Goal: Information Seeking & Learning: Learn about a topic

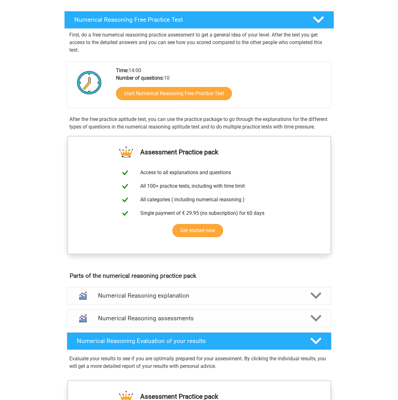
scroll to position [95, 0]
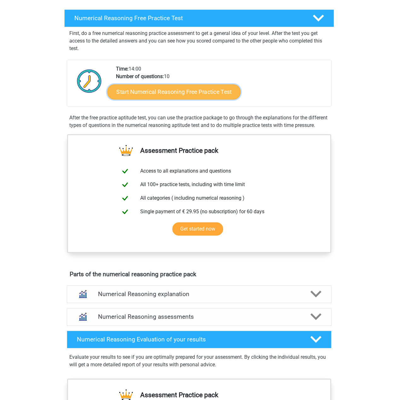
click at [223, 92] on link "Start Numerical Reasoning Free Practice Test" at bounding box center [173, 91] width 133 height 15
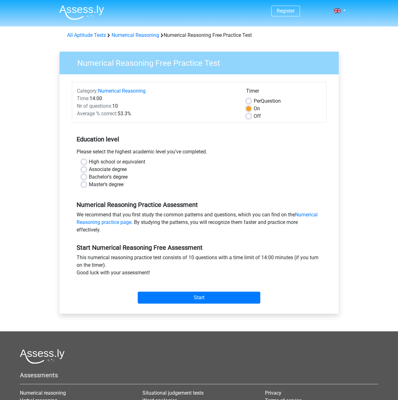
click at [108, 176] on label "Bachelor's degree" at bounding box center [108, 177] width 39 height 8
click at [86, 176] on input "Bachelor's degree" at bounding box center [83, 176] width 5 height 6
radio input "true"
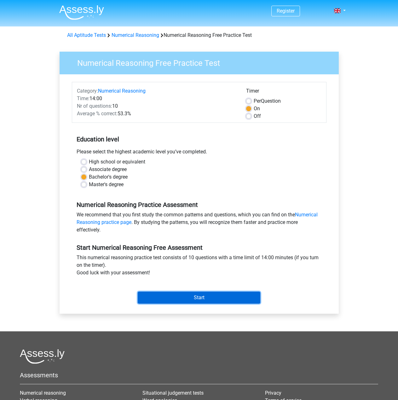
click at [212, 299] on input "Start" at bounding box center [199, 298] width 123 height 12
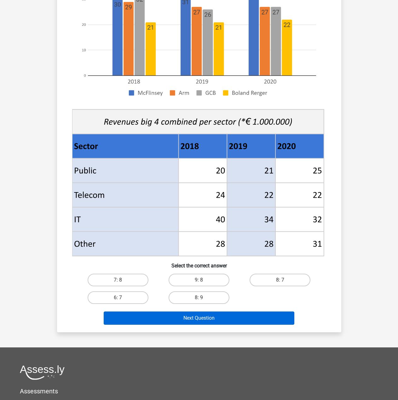
scroll to position [126, 0]
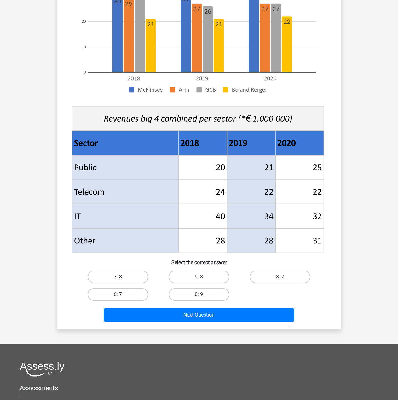
click at [126, 278] on label "7: 8" at bounding box center [118, 277] width 61 height 13
click at [122, 278] on input "7: 8" at bounding box center [120, 279] width 4 height 4
radio input "true"
click at [283, 283] on label "8: 7" at bounding box center [280, 277] width 61 height 13
click at [283, 281] on input "8: 7" at bounding box center [282, 279] width 4 height 4
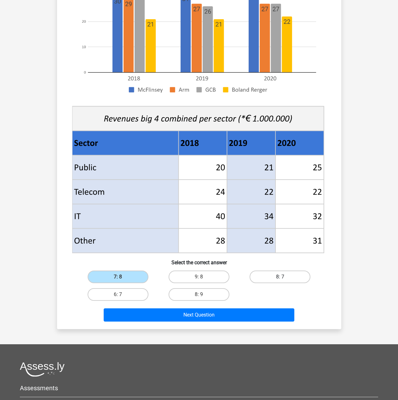
radio input "true"
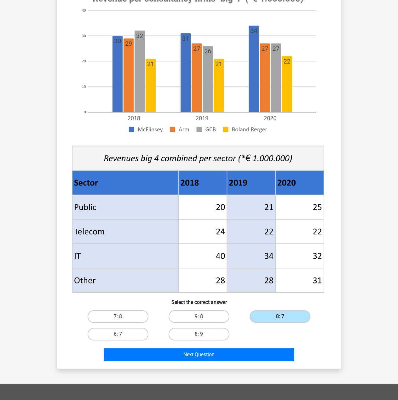
scroll to position [95, 0]
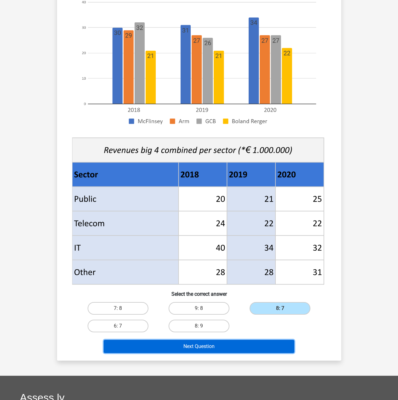
click at [274, 346] on button "Next Question" at bounding box center [199, 346] width 191 height 13
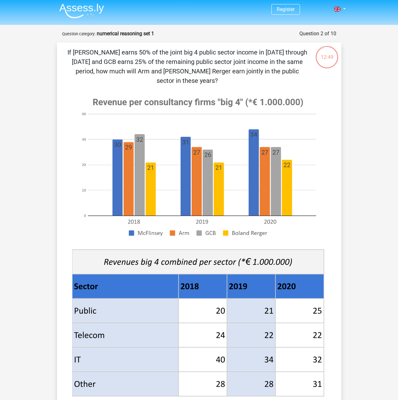
scroll to position [0, 0]
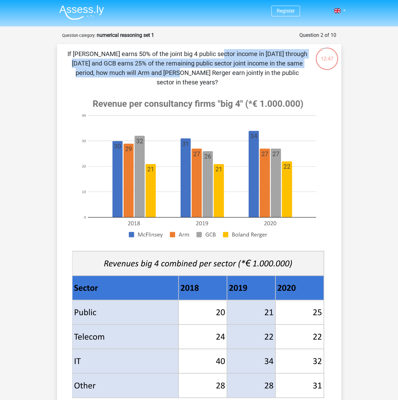
drag, startPoint x: 100, startPoint y: 54, endPoint x: 275, endPoint y: 60, distance: 174.5
click at [275, 60] on p "If McFlinsey earns 50% of the joint big 4 public sector income in 2018 through …" at bounding box center [187, 68] width 241 height 38
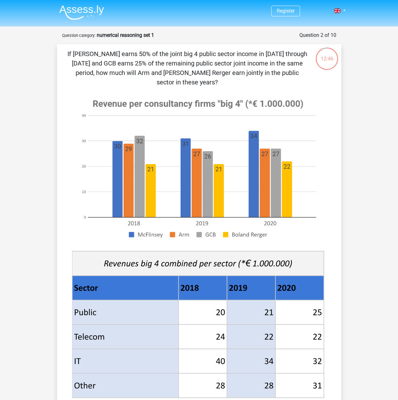
click at [283, 73] on p "If McFlinsey earns 50% of the joint big 4 public sector income in 2018 through …" at bounding box center [187, 68] width 241 height 38
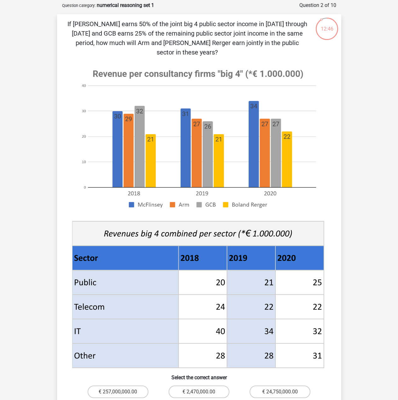
scroll to position [32, 0]
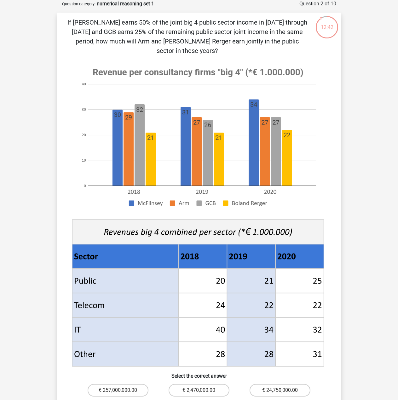
drag, startPoint x: 84, startPoint y: 33, endPoint x: 252, endPoint y: 46, distance: 168.5
click at [252, 46] on p "If McFlinsey earns 50% of the joint big 4 public sector income in 2018 through …" at bounding box center [187, 37] width 241 height 38
click at [280, 46] on div "If McFlinsey earns 50% of the joint big 4 public sector income in 2018 through …" at bounding box center [199, 228] width 279 height 420
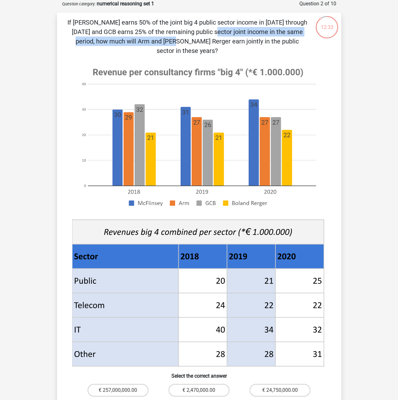
drag, startPoint x: 101, startPoint y: 31, endPoint x: 270, endPoint y: 32, distance: 169.3
click at [270, 32] on p "If McFlinsey earns 50% of the joint big 4 public sector income in 2018 through …" at bounding box center [187, 37] width 241 height 38
drag, startPoint x: 105, startPoint y: 42, endPoint x: 248, endPoint y: 42, distance: 142.9
click at [239, 42] on p "If McFlinsey earns 50% of the joint big 4 public sector income in 2018 through …" at bounding box center [187, 37] width 241 height 38
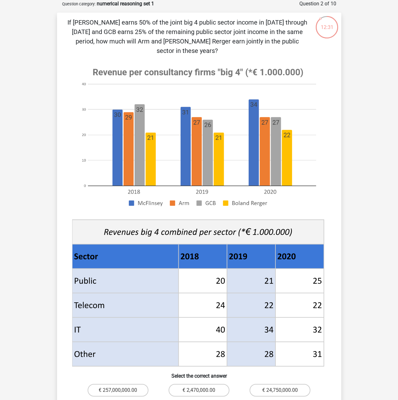
click at [272, 42] on p "If McFlinsey earns 50% of the joint big 4 public sector income in 2018 through …" at bounding box center [187, 37] width 241 height 38
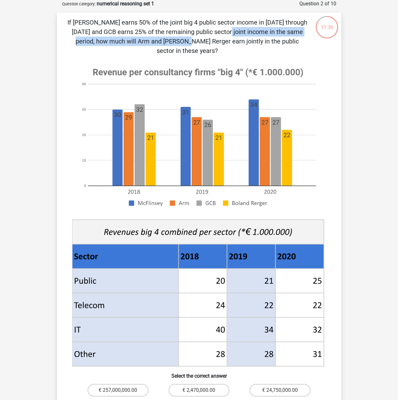
drag, startPoint x: 104, startPoint y: 33, endPoint x: 285, endPoint y: 31, distance: 181.7
click at [285, 31] on p "If McFlinsey earns 50% of the joint big 4 public sector income in 2018 through …" at bounding box center [187, 37] width 241 height 38
drag, startPoint x: 114, startPoint y: 42, endPoint x: 301, endPoint y: 39, distance: 186.4
click at [295, 39] on p "If McFlinsey earns 50% of the joint big 4 public sector income in 2018 through …" at bounding box center [187, 37] width 241 height 38
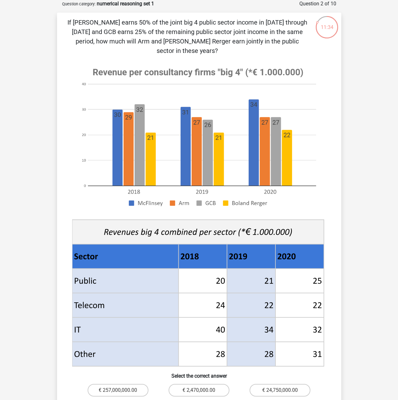
click at [309, 41] on div "If McFlinsey earns 50% of the joint big 4 public sector income in 2018 through …" at bounding box center [199, 228] width 279 height 420
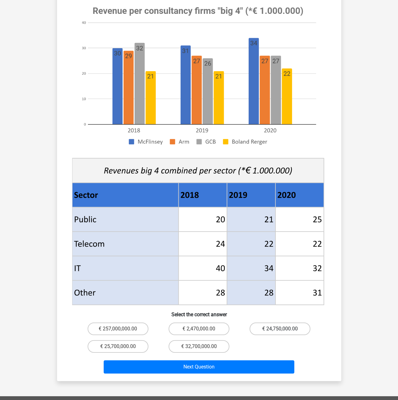
scroll to position [95, 0]
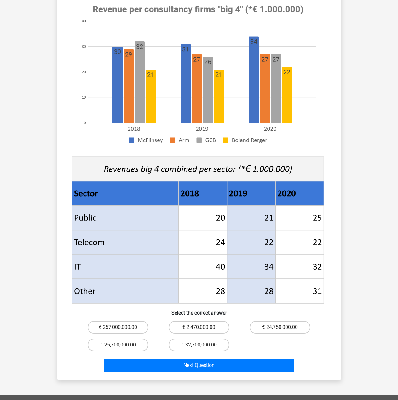
click at [280, 328] on input "€ 24,750,000.00" at bounding box center [282, 330] width 4 height 4
radio input "true"
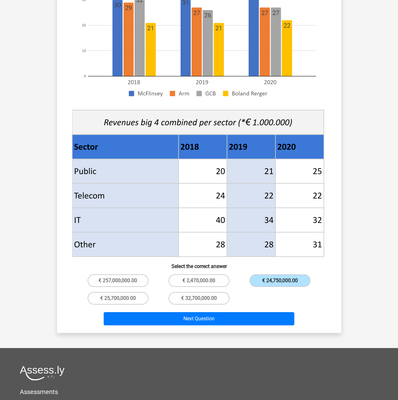
scroll to position [158, 0]
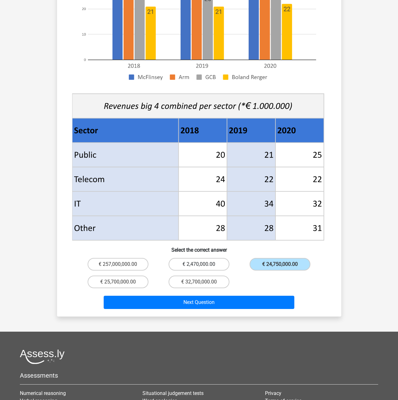
click at [219, 258] on label "€ 2,470,000.00" at bounding box center [199, 264] width 61 height 13
click at [203, 265] on input "€ 2,470,000.00" at bounding box center [201, 267] width 4 height 4
radio input "true"
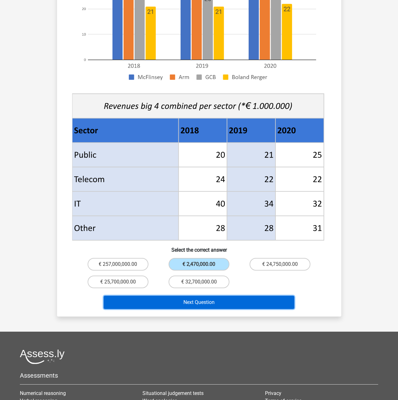
click at [240, 296] on button "Next Question" at bounding box center [199, 302] width 191 height 13
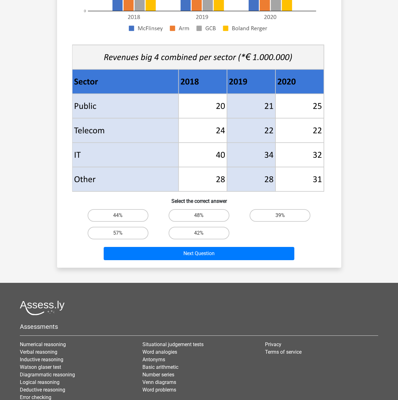
scroll to position [189, 0]
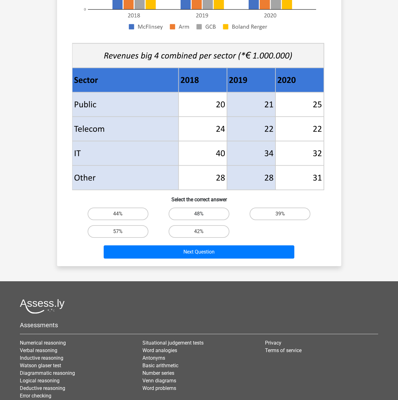
drag, startPoint x: 206, startPoint y: 213, endPoint x: 207, endPoint y: 217, distance: 4.1
click at [206, 213] on label "48%" at bounding box center [199, 214] width 61 height 13
click at [203, 214] on input "48%" at bounding box center [201, 216] width 4 height 4
radio input "true"
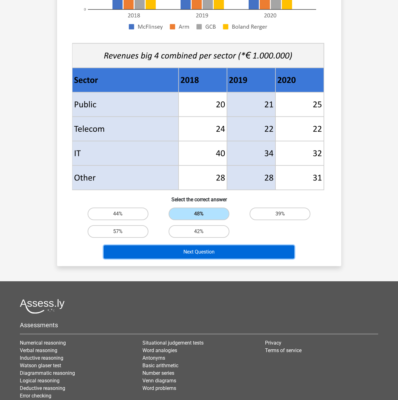
click at [241, 249] on button "Next Question" at bounding box center [199, 252] width 191 height 13
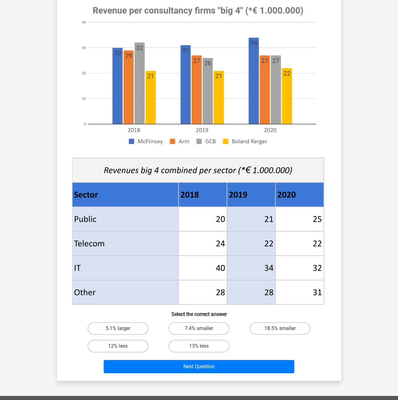
scroll to position [95, 0]
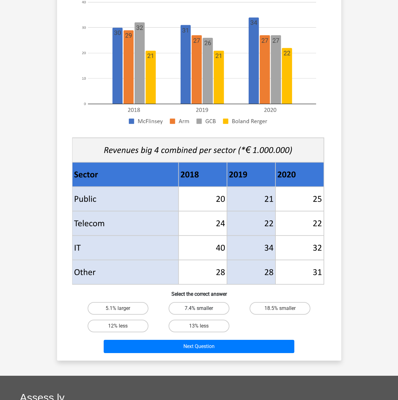
click at [214, 306] on label "7.4% smaller" at bounding box center [199, 308] width 61 height 13
click at [203, 309] on input "7.4% smaller" at bounding box center [201, 311] width 4 height 4
radio input "true"
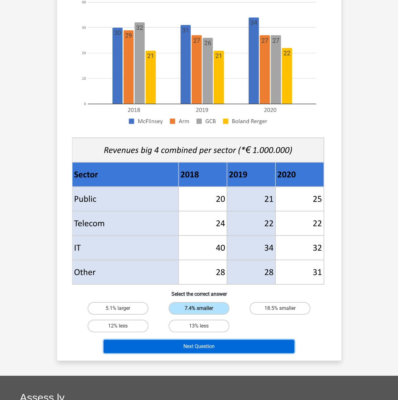
click at [262, 342] on button "Next Question" at bounding box center [199, 346] width 191 height 13
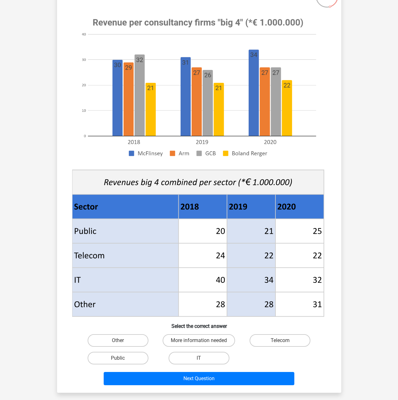
scroll to position [63, 0]
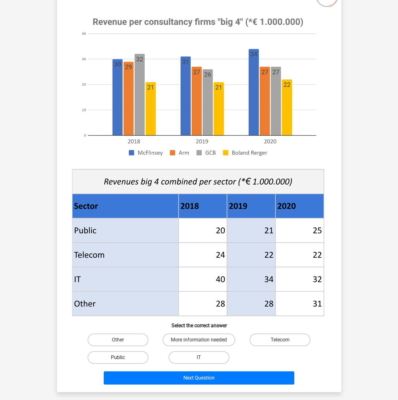
click at [137, 359] on label "Public" at bounding box center [118, 358] width 61 height 13
click at [122, 359] on input "Public" at bounding box center [120, 360] width 4 height 4
radio input "true"
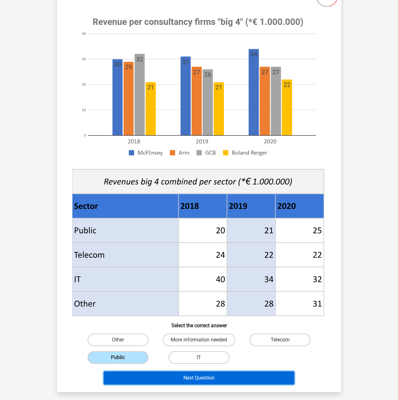
click at [210, 378] on button "Next Question" at bounding box center [199, 378] width 191 height 13
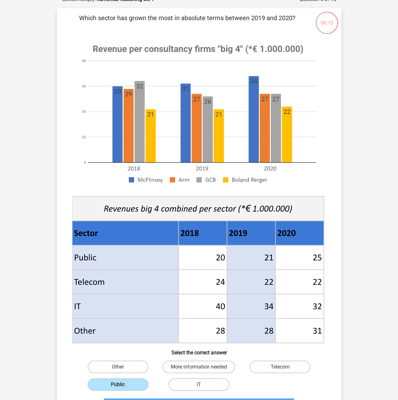
scroll to position [32, 0]
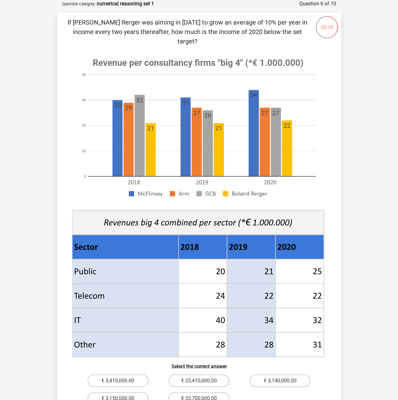
drag, startPoint x: 149, startPoint y: 21, endPoint x: 295, endPoint y: 28, distance: 146.2
click at [295, 28] on p "If Boland Rerger was aiming in 2018 to grow an average of 10% per year in incom…" at bounding box center [187, 32] width 241 height 28
click at [181, 33] on p "If Boland Rerger was aiming in 2018 to grow an average of 10% per year in incom…" at bounding box center [187, 32] width 241 height 28
click at [167, 35] on p "If Boland Rerger was aiming in 2018 to grow an average of 10% per year in incom…" at bounding box center [187, 32] width 241 height 28
click at [194, 32] on p "If Boland Rerger was aiming in 2018 to grow an average of 10% per year in incom…" at bounding box center [187, 32] width 241 height 28
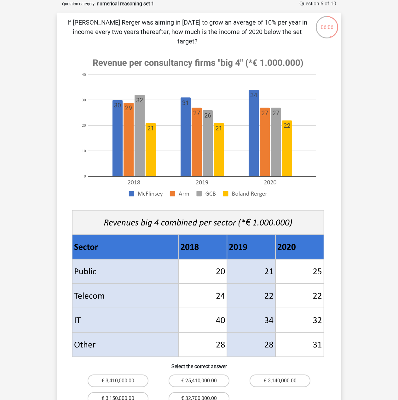
drag, startPoint x: 221, startPoint y: 34, endPoint x: 271, endPoint y: 34, distance: 49.8
click at [266, 34] on p "If Boland Rerger was aiming in 2018 to grow an average of 10% per year in incom…" at bounding box center [187, 32] width 241 height 28
click at [298, 34] on p "If Boland Rerger was aiming in 2018 to grow an average of 10% per year in incom…" at bounding box center [187, 32] width 241 height 28
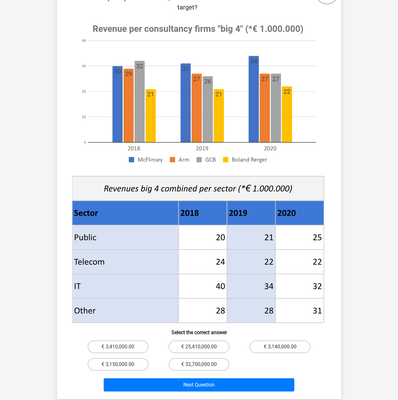
scroll to position [63, 0]
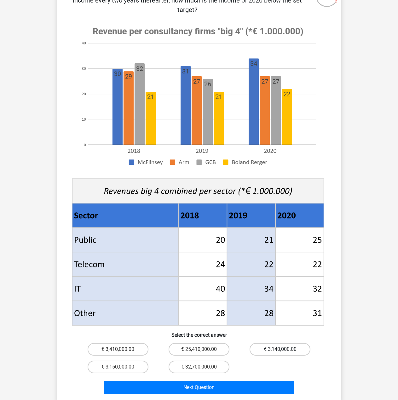
click at [300, 343] on label "€ 3,140,000.00" at bounding box center [280, 349] width 61 height 13
click at [284, 350] on input "€ 3,140,000.00" at bounding box center [282, 352] width 4 height 4
radio input "true"
click at [129, 361] on label "€ 3,150,000.00" at bounding box center [118, 367] width 61 height 13
click at [122, 367] on input "€ 3,150,000.00" at bounding box center [120, 369] width 4 height 4
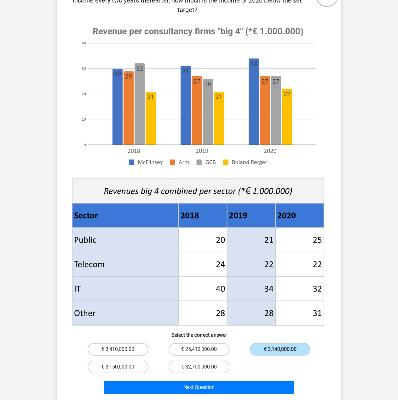
radio input "true"
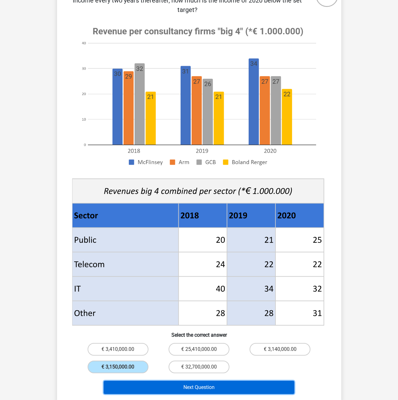
click at [276, 381] on button "Next Question" at bounding box center [199, 387] width 191 height 13
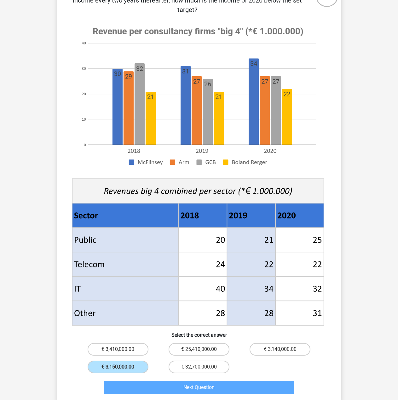
scroll to position [11, 0]
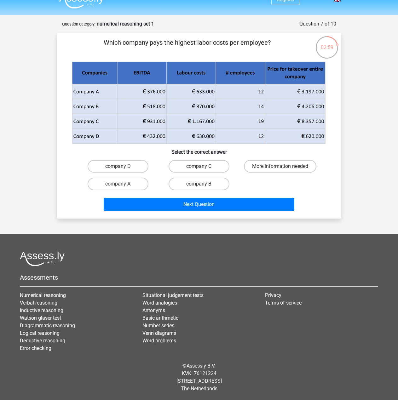
click at [208, 183] on label "company B" at bounding box center [199, 184] width 61 height 13
click at [203, 184] on input "company B" at bounding box center [201, 186] width 4 height 4
radio input "true"
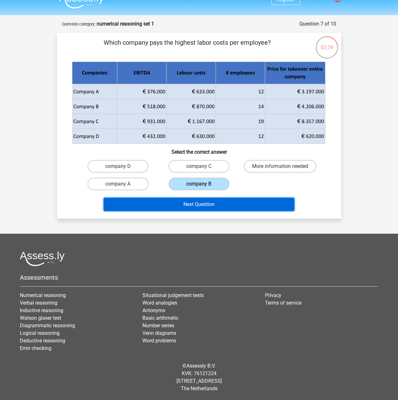
click at [218, 203] on button "Next Question" at bounding box center [199, 204] width 191 height 13
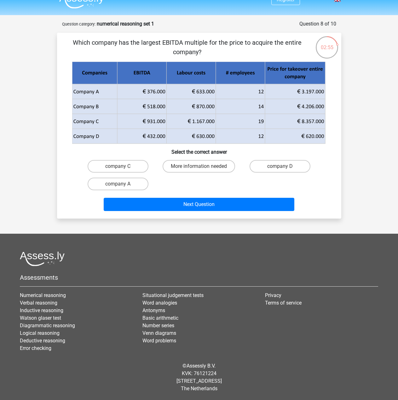
drag, startPoint x: 120, startPoint y: 42, endPoint x: 228, endPoint y: 45, distance: 108.5
click at [223, 44] on p "Which company has the largest EBITDA multiple for the price to acquire the enti…" at bounding box center [187, 47] width 241 height 19
click at [247, 52] on p "Which company has the largest EBITDA multiple for the price to acquire the enti…" at bounding box center [187, 47] width 241 height 19
click at [214, 45] on p "Which company has the largest EBITDA multiple for the price to acquire the enti…" at bounding box center [187, 47] width 241 height 19
click at [144, 167] on label "company C" at bounding box center [118, 166] width 61 height 13
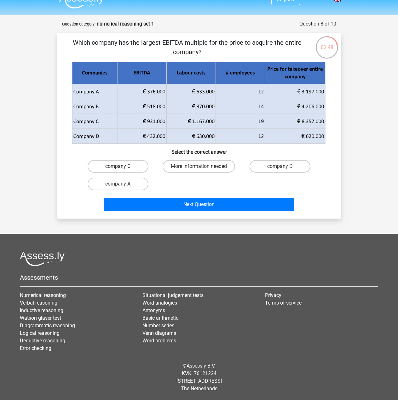
click at [122, 167] on input "company C" at bounding box center [120, 169] width 4 height 4
radio input "true"
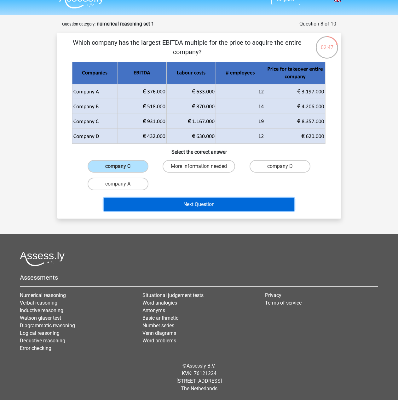
click at [217, 204] on button "Next Question" at bounding box center [199, 204] width 191 height 13
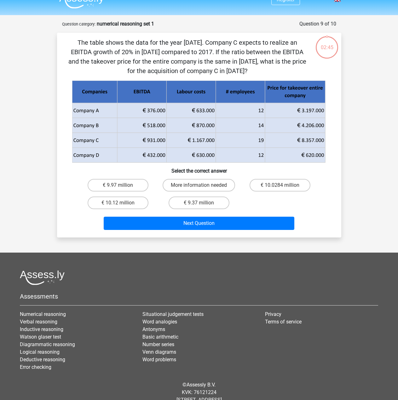
scroll to position [30, 0]
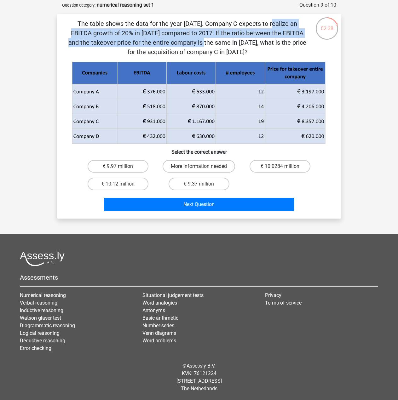
drag, startPoint x: 154, startPoint y: 24, endPoint x: 306, endPoint y: 33, distance: 151.6
click at [306, 33] on p "The table shows the data for the year 2017. Company C expects to realize an EBI…" at bounding box center [187, 38] width 241 height 38
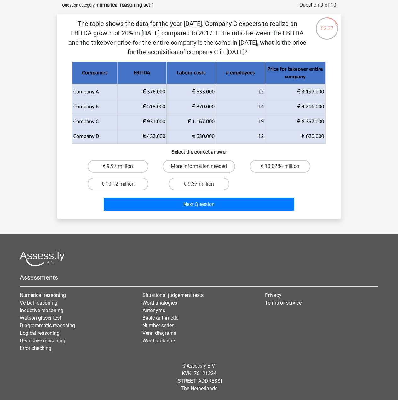
click at [128, 42] on p "The table shows the data for the year 2017. Company C expects to realize an EBI…" at bounding box center [187, 38] width 241 height 38
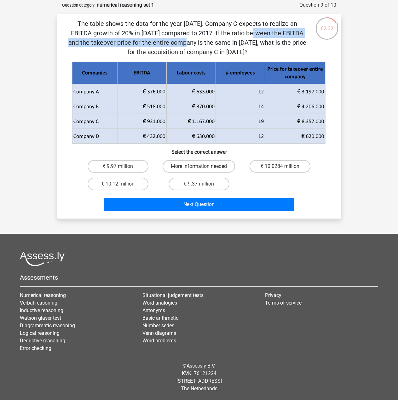
drag, startPoint x: 152, startPoint y: 31, endPoint x: 281, endPoint y: 36, distance: 129.1
click at [281, 36] on p "The table shows the data for the year 2017. Company C expects to realize an EBI…" at bounding box center [187, 38] width 241 height 38
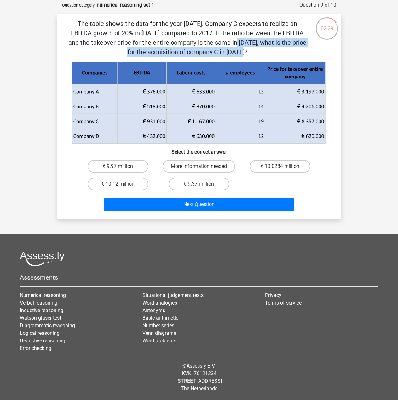
drag, startPoint x: 129, startPoint y: 40, endPoint x: 285, endPoint y: 45, distance: 156.5
click at [285, 45] on p "The table shows the data for the year 2017. Company C expects to realize an EBI…" at bounding box center [187, 38] width 241 height 38
click at [248, 50] on p "The table shows the data for the year 2017. Company C expects to realize an EBI…" at bounding box center [187, 38] width 241 height 38
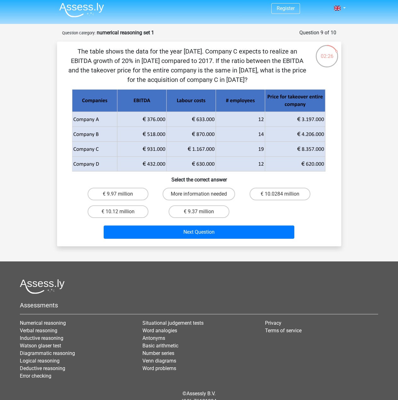
scroll to position [0, 0]
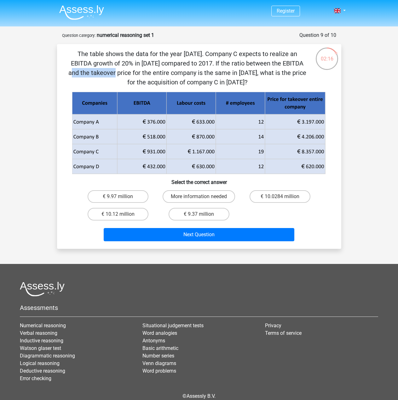
drag, startPoint x: 180, startPoint y: 63, endPoint x: 237, endPoint y: 62, distance: 56.8
click at [207, 62] on p "The table shows the data for the year 2017. Company C expects to realize an EBI…" at bounding box center [187, 68] width 241 height 38
click at [241, 62] on p "The table shows the data for the year 2017. Company C expects to realize an EBI…" at bounding box center [187, 68] width 241 height 38
click at [293, 197] on label "€ 10.0284 million" at bounding box center [280, 196] width 61 height 13
click at [284, 197] on input "€ 10.0284 million" at bounding box center [282, 199] width 4 height 4
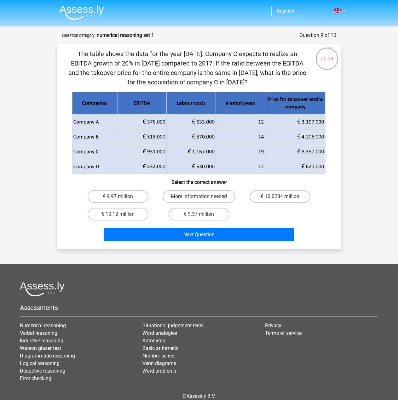
radio input "true"
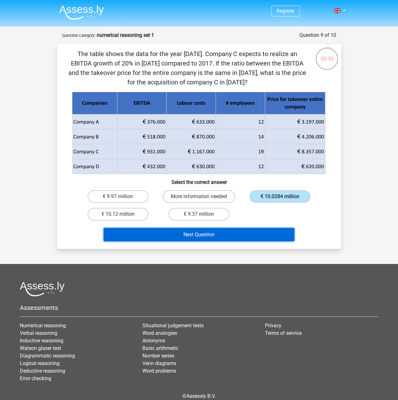
click at [282, 234] on button "Next Question" at bounding box center [199, 234] width 191 height 13
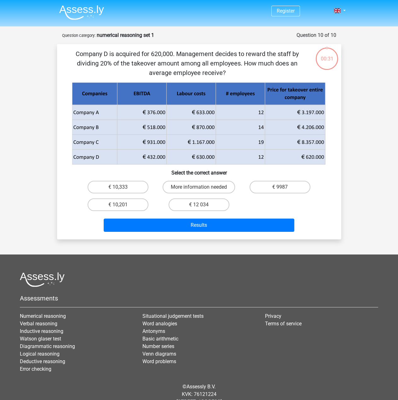
scroll to position [21, 0]
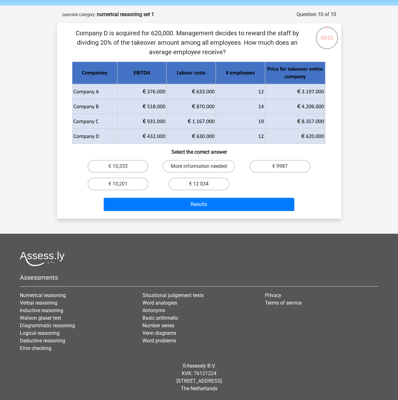
click at [215, 183] on label "€ 12 034" at bounding box center [199, 184] width 61 height 13
click at [203, 184] on input "€ 12 034" at bounding box center [201, 186] width 4 height 4
radio input "true"
click at [137, 167] on label "€ 10,333" at bounding box center [118, 166] width 61 height 13
click at [122, 167] on input "€ 10,333" at bounding box center [120, 169] width 4 height 4
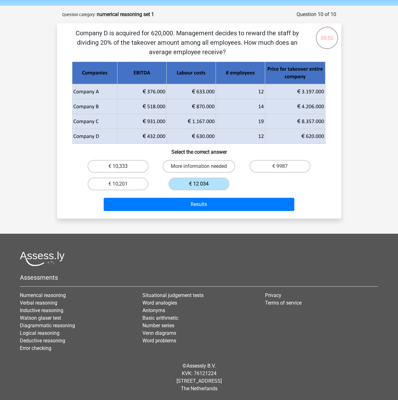
radio input "true"
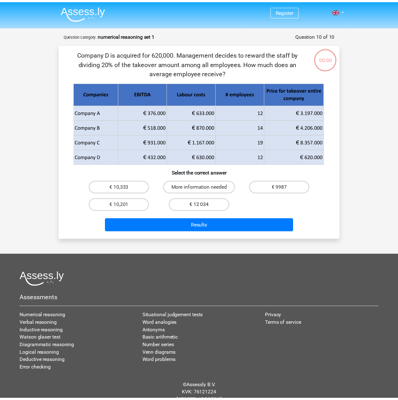
scroll to position [21, 0]
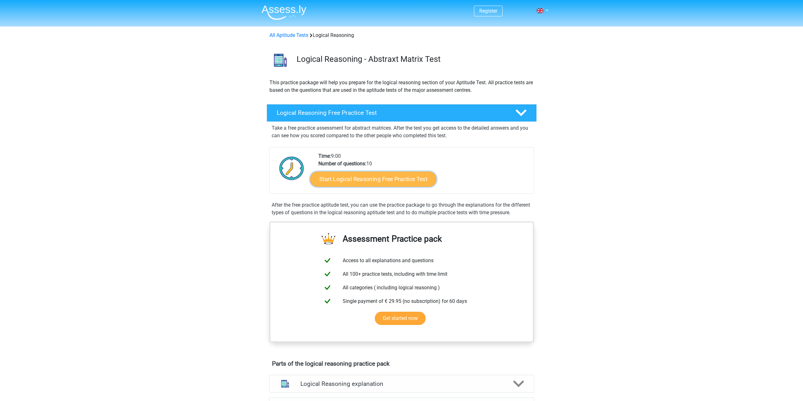
click at [418, 180] on link "Start Logical Reasoning Free Practice Test" at bounding box center [373, 178] width 126 height 15
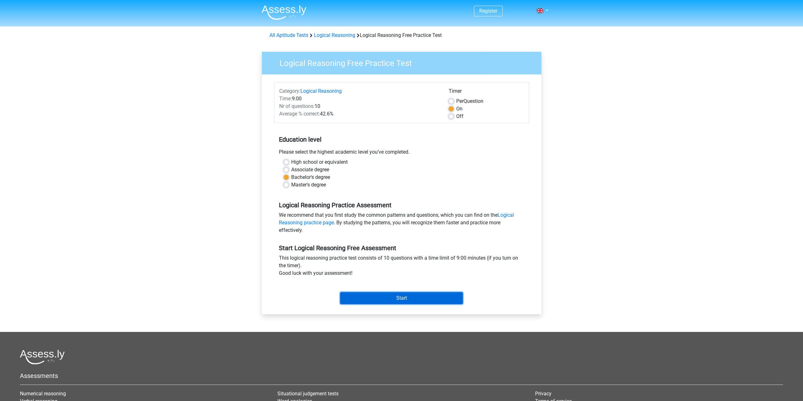
click at [402, 295] on input "Start" at bounding box center [401, 298] width 123 height 12
